Goal: Find specific page/section: Find specific page/section

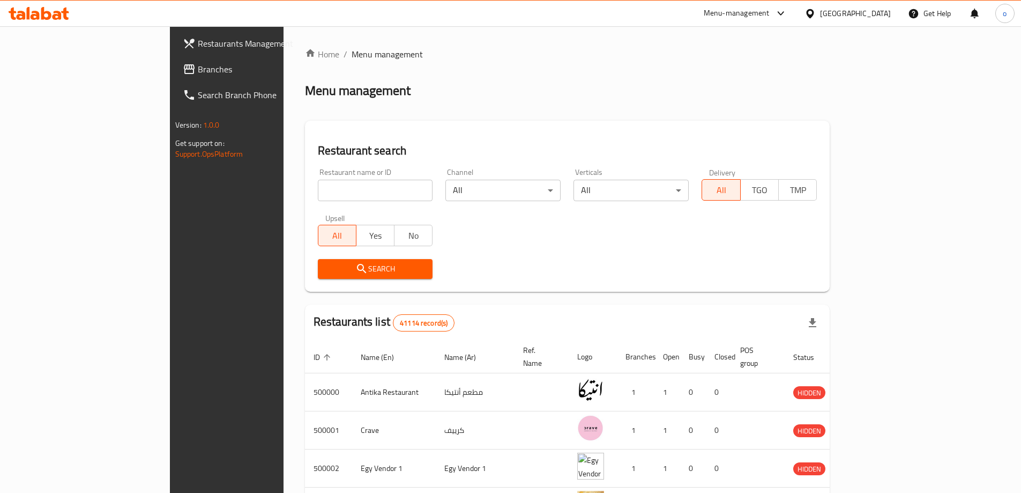
click at [924, 10] on div "Get Help" at bounding box center [929, 14] width 43 height 26
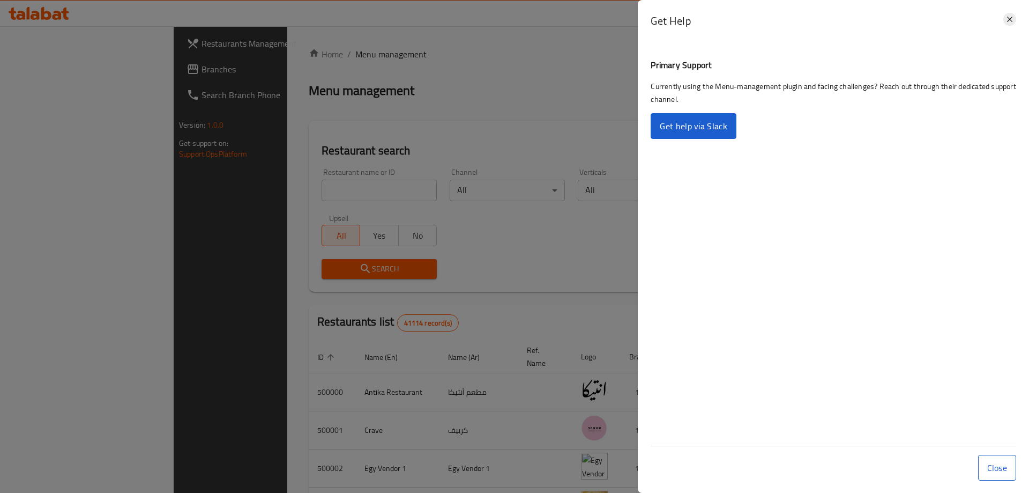
click at [1009, 22] on icon at bounding box center [1009, 19] width 13 height 13
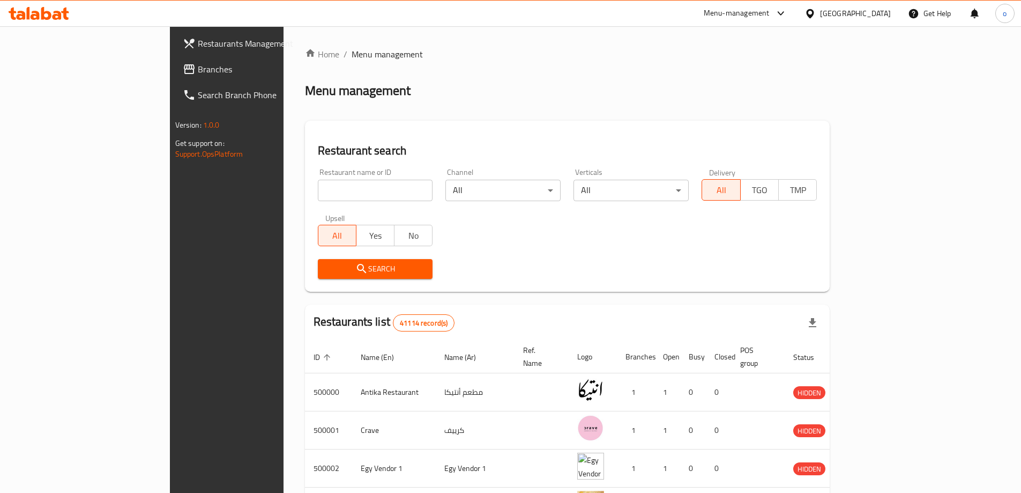
click at [770, 11] on div "Menu-management" at bounding box center [737, 13] width 66 height 13
click at [770, 12] on div "Menu-management" at bounding box center [737, 13] width 66 height 13
click at [1004, 15] on span "o" at bounding box center [1005, 14] width 4 height 12
click at [812, 28] on div "Home / Menu management Menu management Restaurant search Restaurant name or ID …" at bounding box center [568, 410] width 568 height 768
click at [787, 14] on icon at bounding box center [781, 13] width 13 height 13
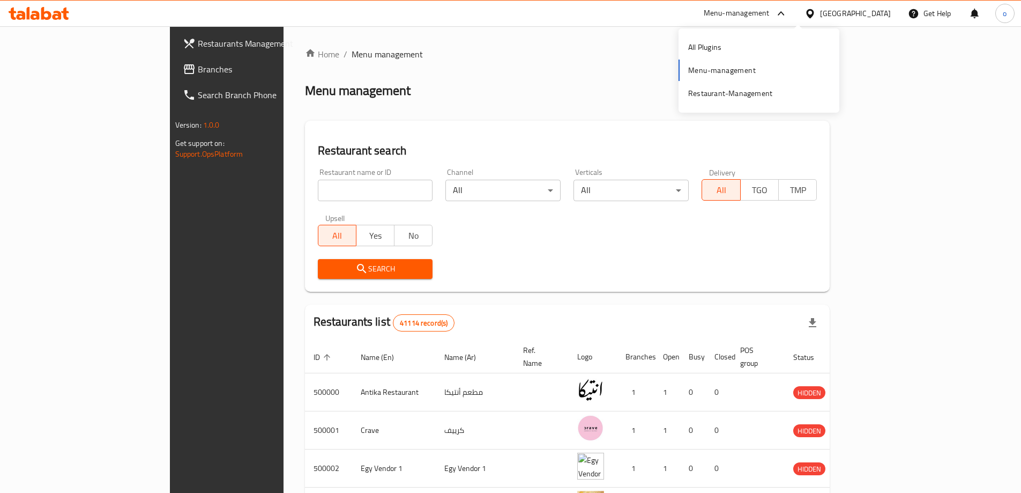
click at [830, 60] on ol "Home / Menu management" at bounding box center [567, 54] width 525 height 13
drag, startPoint x: 572, startPoint y: 2, endPoint x: 630, endPoint y: 8, distance: 58.7
click at [743, 83] on div "Menu management" at bounding box center [567, 90] width 525 height 17
